Goal: Information Seeking & Learning: Learn about a topic

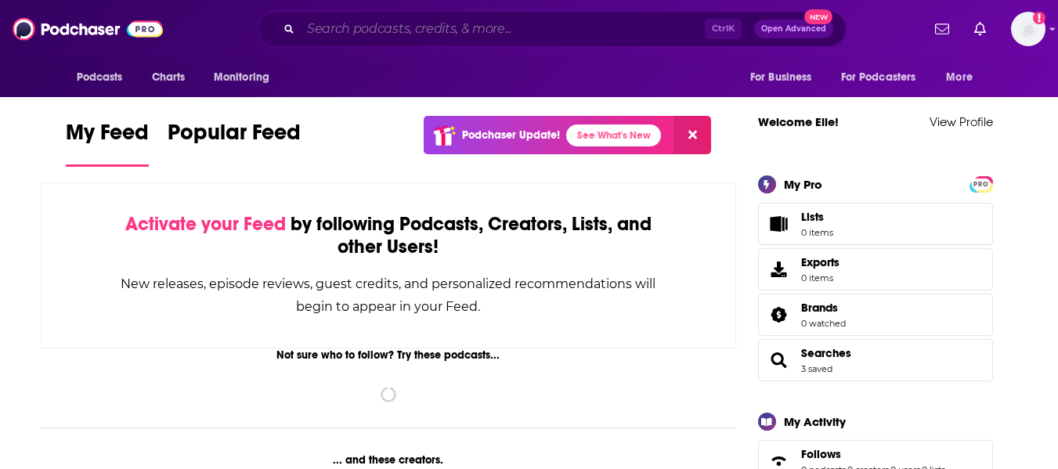
click at [497, 31] on input "Search podcasts, credits, & more..." at bounding box center [503, 28] width 404 height 25
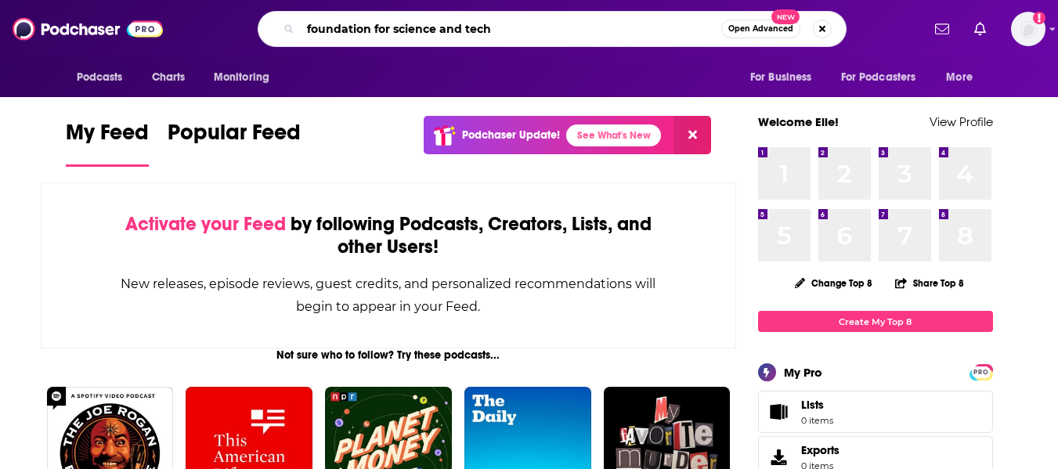
type input "foundation for science and tech"
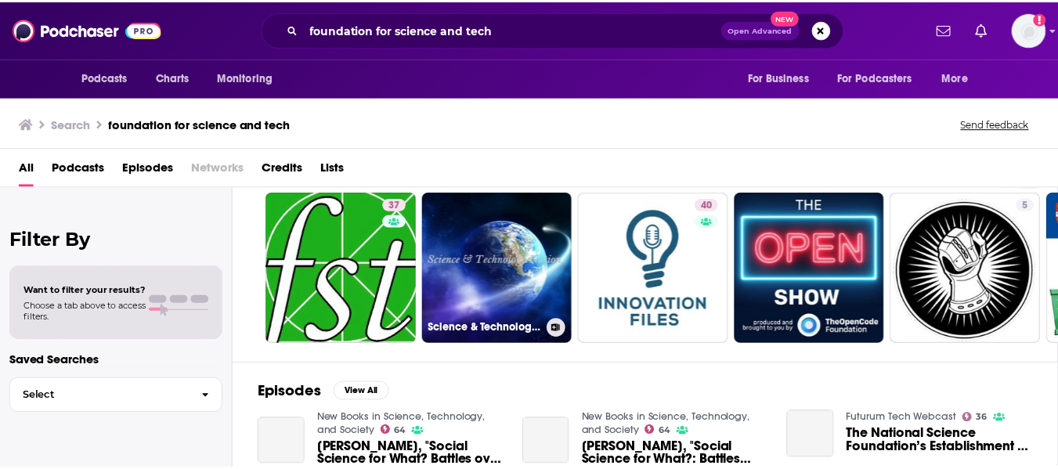
scroll to position [41, 0]
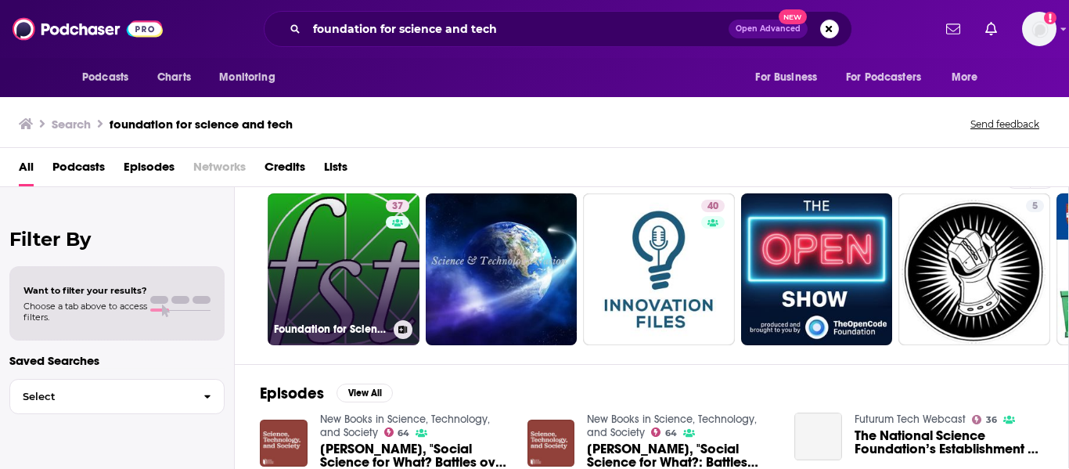
click at [347, 245] on link "37 Foundation for Science and Technology" at bounding box center [344, 269] width 152 height 152
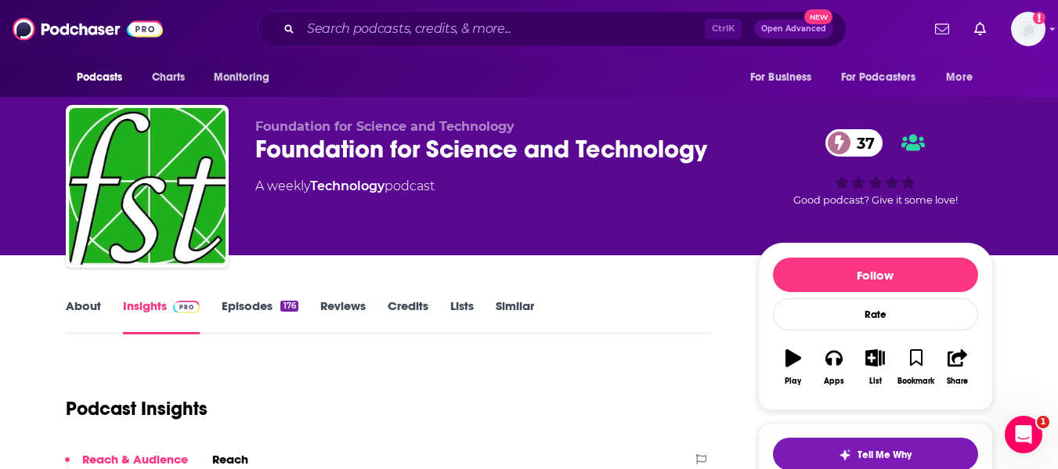
scroll to position [17, 0]
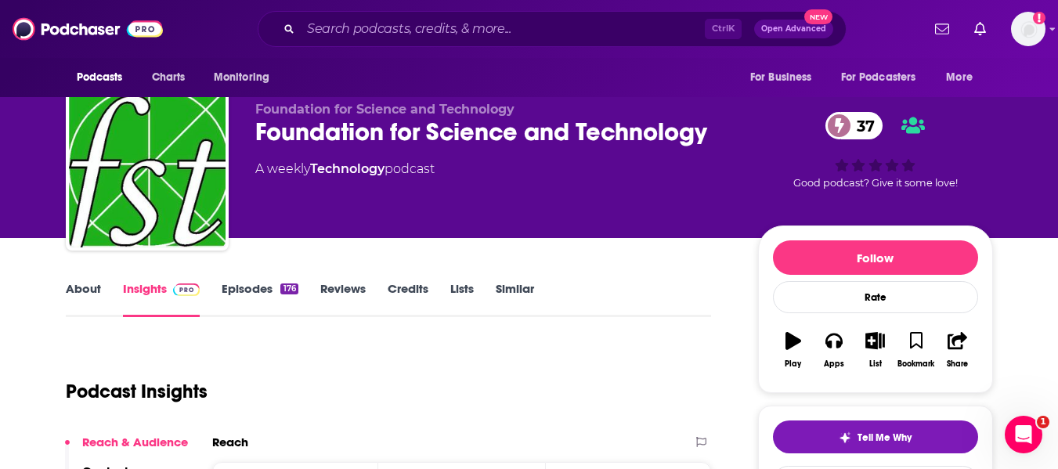
click at [69, 295] on link "About" at bounding box center [83, 299] width 35 height 36
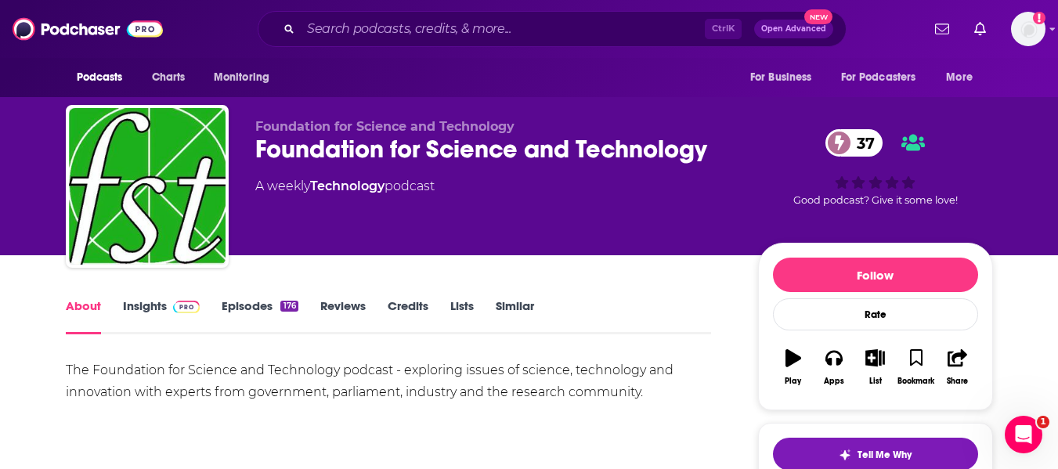
scroll to position [119, 0]
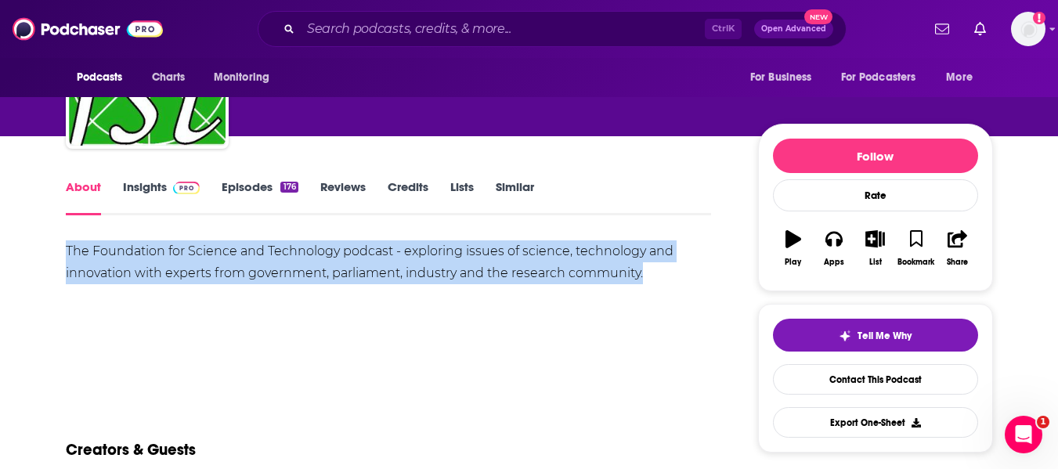
drag, startPoint x: 654, startPoint y: 279, endPoint x: 16, endPoint y: 248, distance: 638.0
copy div "The Foundation for Science and Technology podcast - exploring issues of science…"
click at [196, 182] on img at bounding box center [186, 188] width 27 height 13
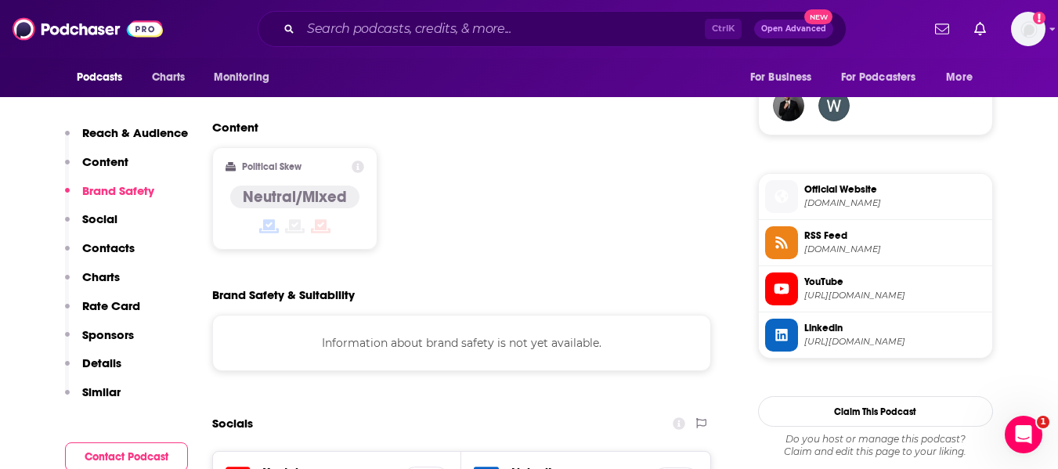
scroll to position [1156, 0]
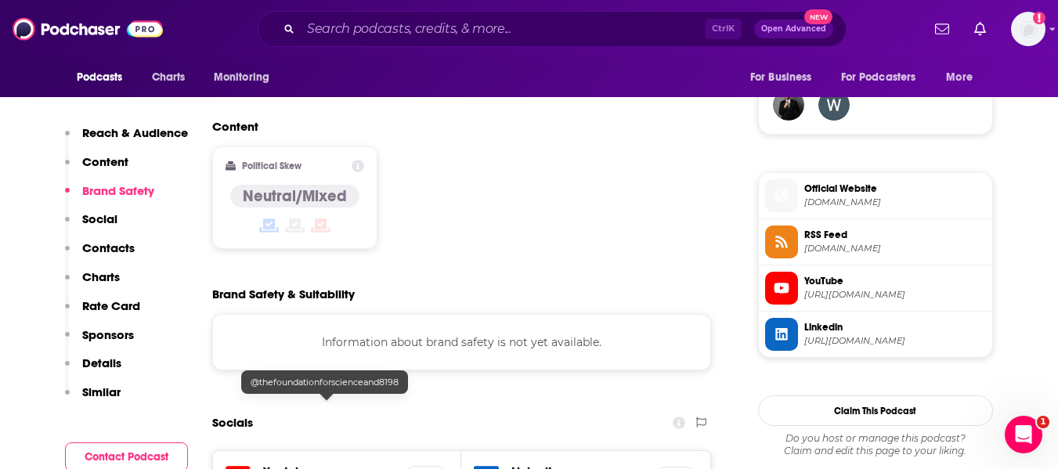
click at [532, 463] on h5 "LinkedIn" at bounding box center [576, 470] width 130 height 15
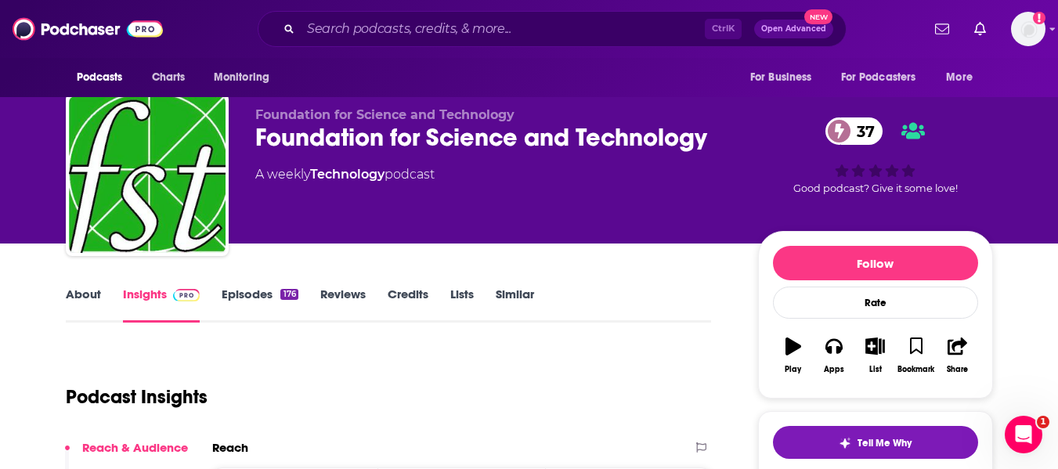
scroll to position [0, 0]
